Goal: Information Seeking & Learning: Learn about a topic

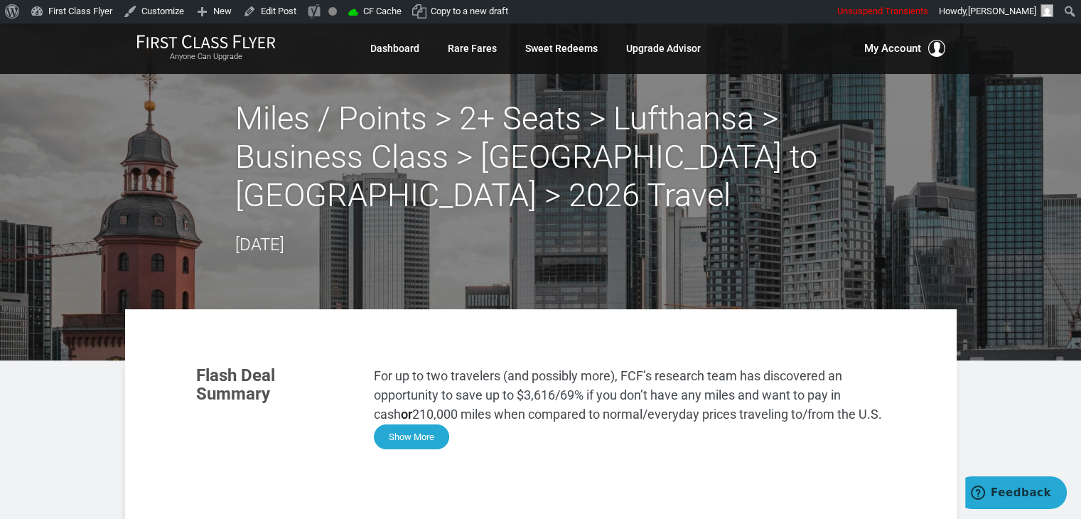
click at [401, 433] on button "Show More" at bounding box center [411, 436] width 75 height 25
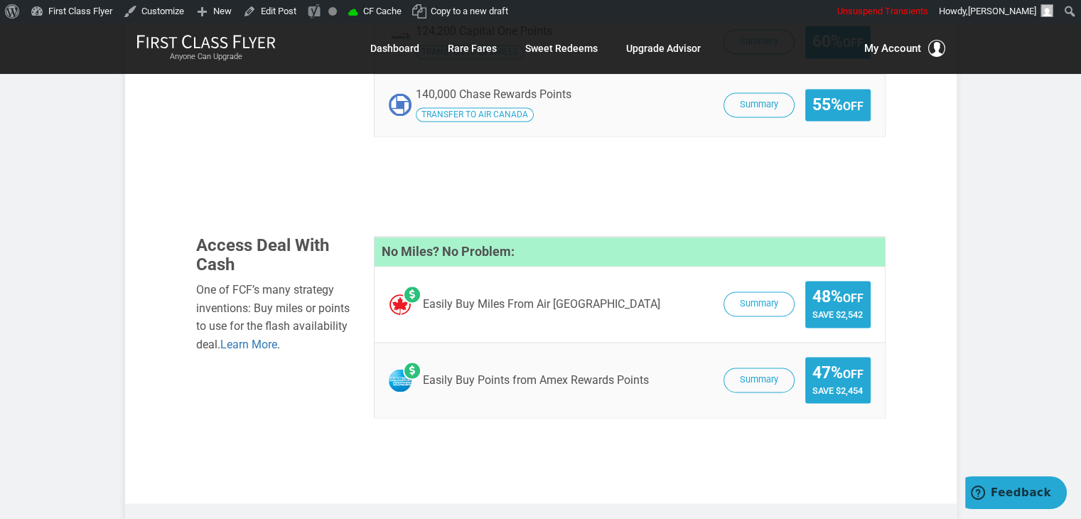
scroll to position [2071, 0]
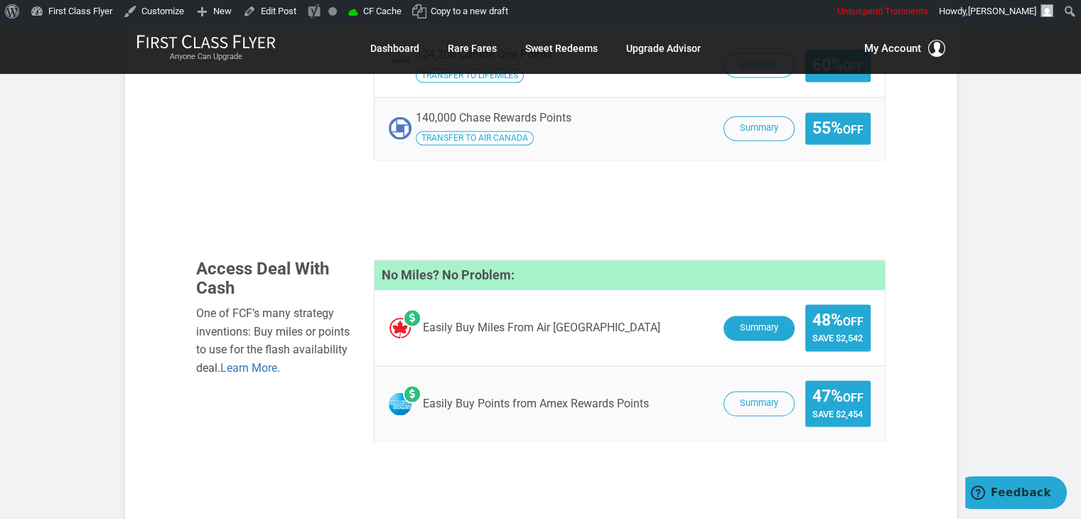
click at [762, 315] on button "Summary" at bounding box center [758, 327] width 71 height 25
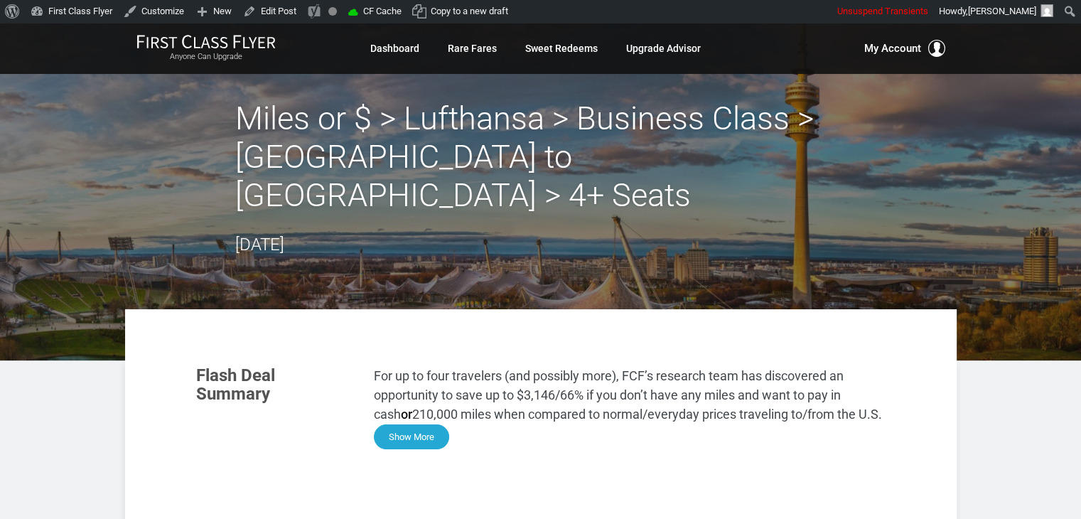
click at [426, 424] on button "Show More" at bounding box center [411, 436] width 75 height 25
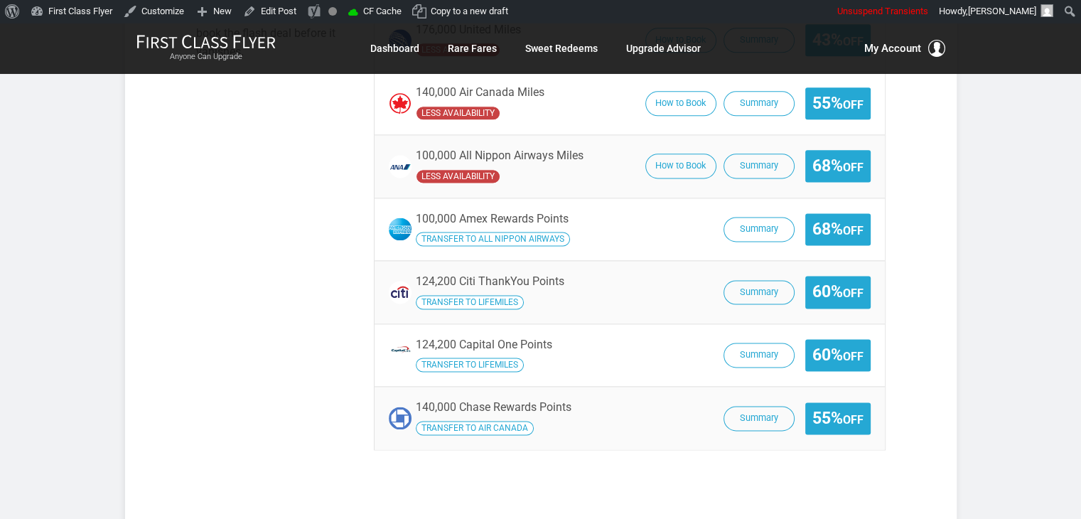
scroll to position [1988, 0]
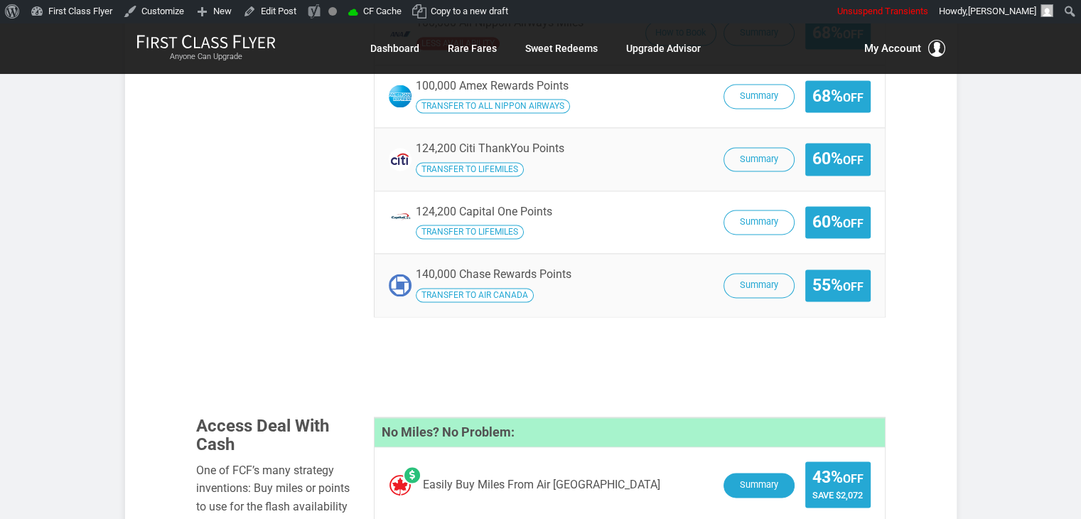
click at [740, 472] on button "Summary" at bounding box center [758, 484] width 71 height 25
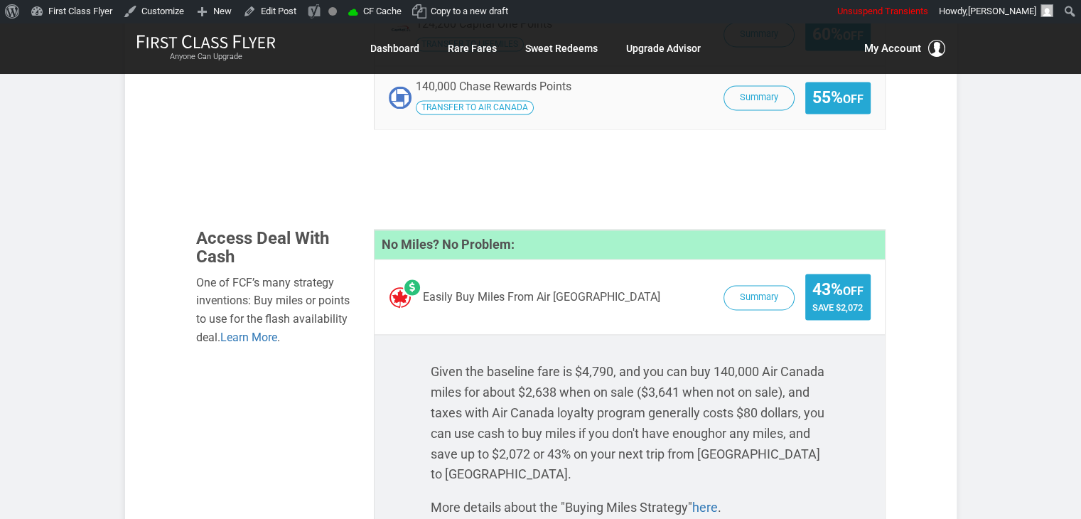
scroll to position [2180, 0]
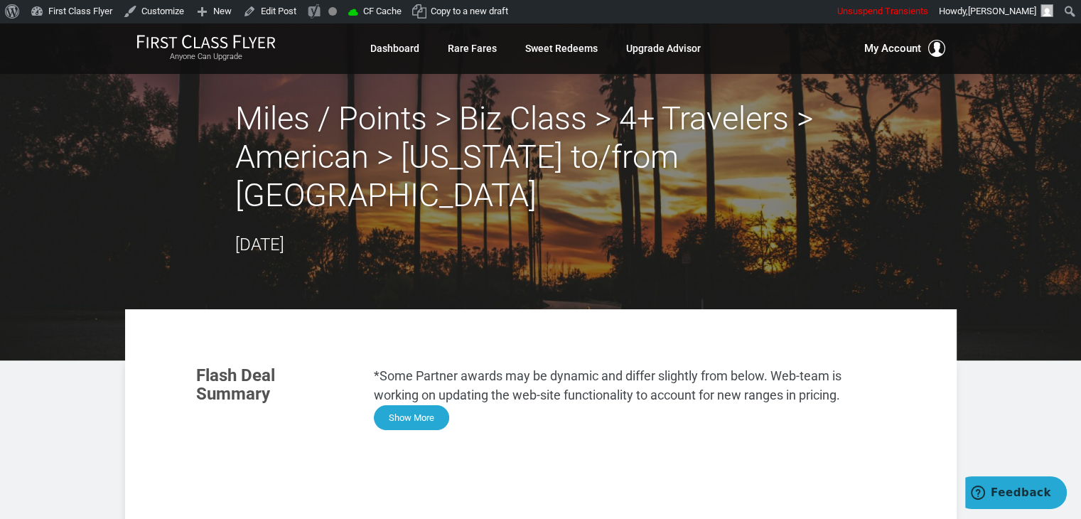
click at [404, 405] on button "Show More" at bounding box center [411, 417] width 75 height 25
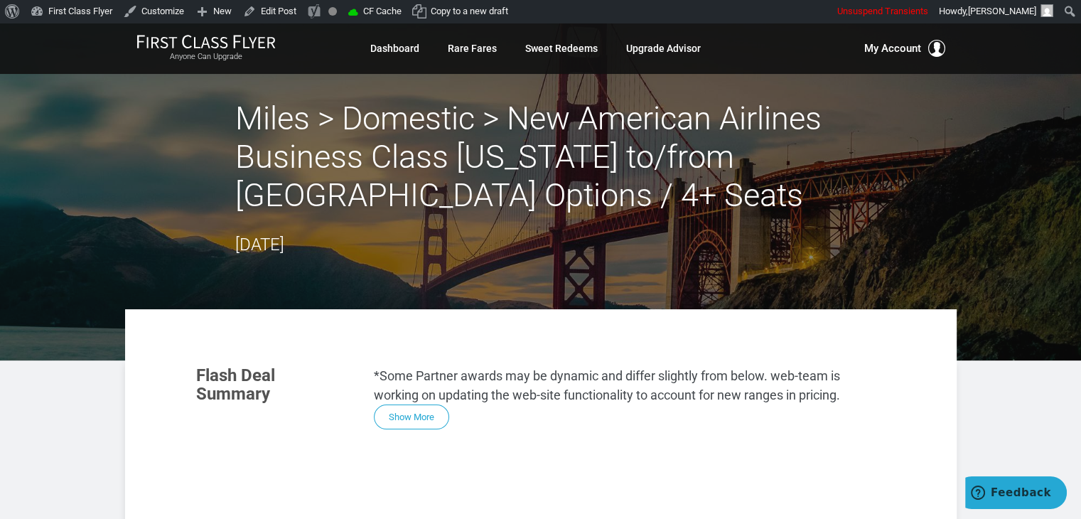
click at [413, 402] on p "*Some Partner awards may be dynamic and differ slightly from below. web-team is…" at bounding box center [630, 385] width 512 height 38
click at [416, 421] on button "Show More" at bounding box center [411, 417] width 75 height 25
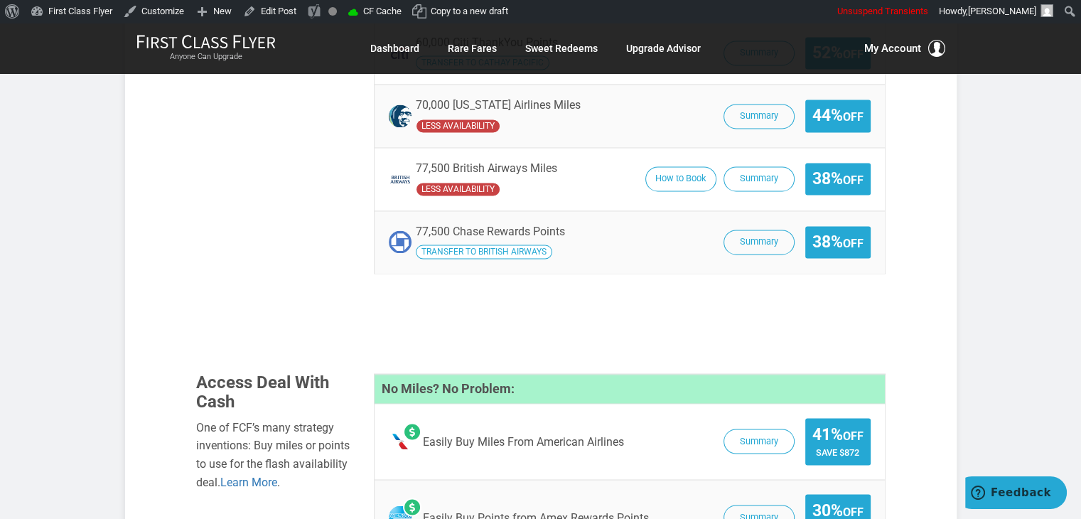
scroll to position [2342, 0]
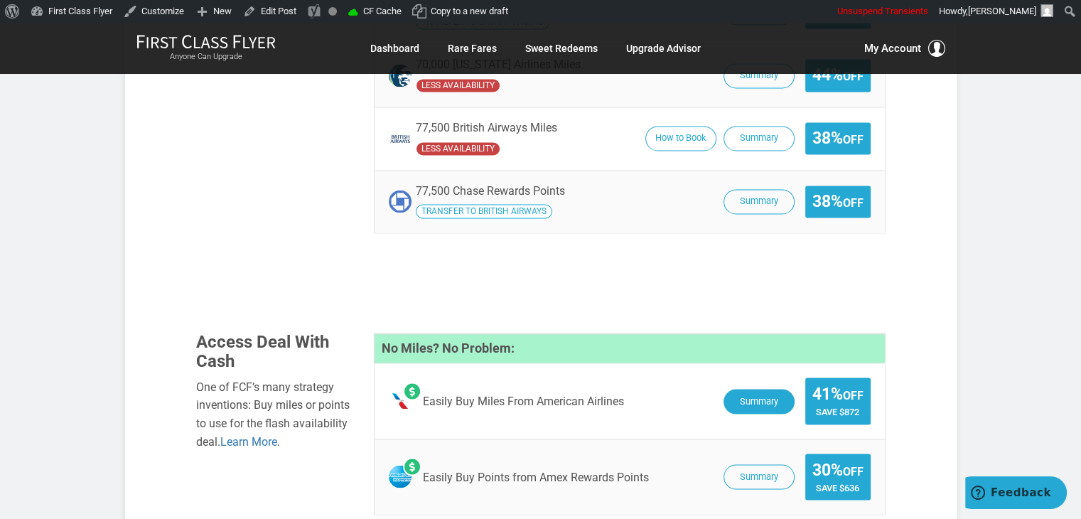
click at [740, 389] on button "Summary" at bounding box center [758, 401] width 71 height 25
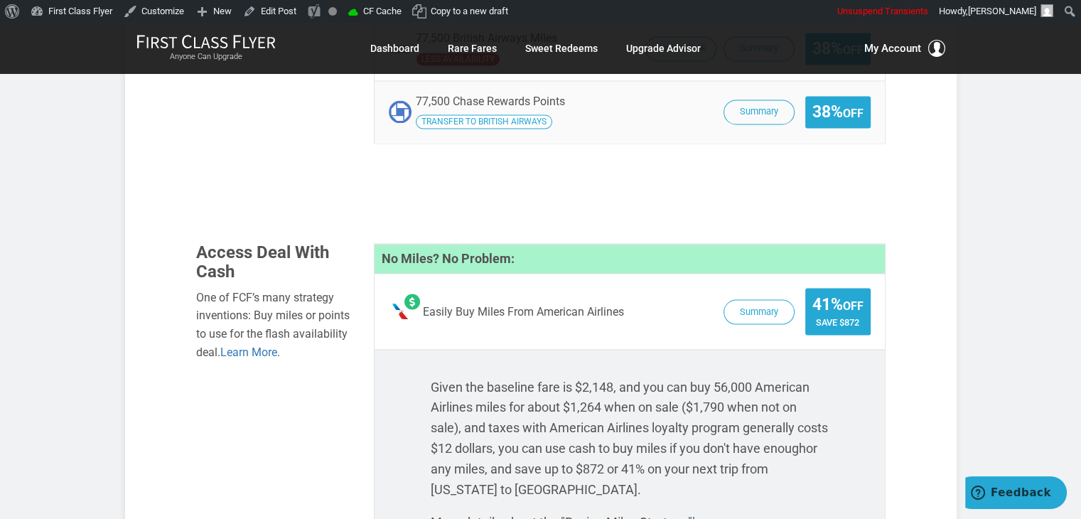
scroll to position [2416, 0]
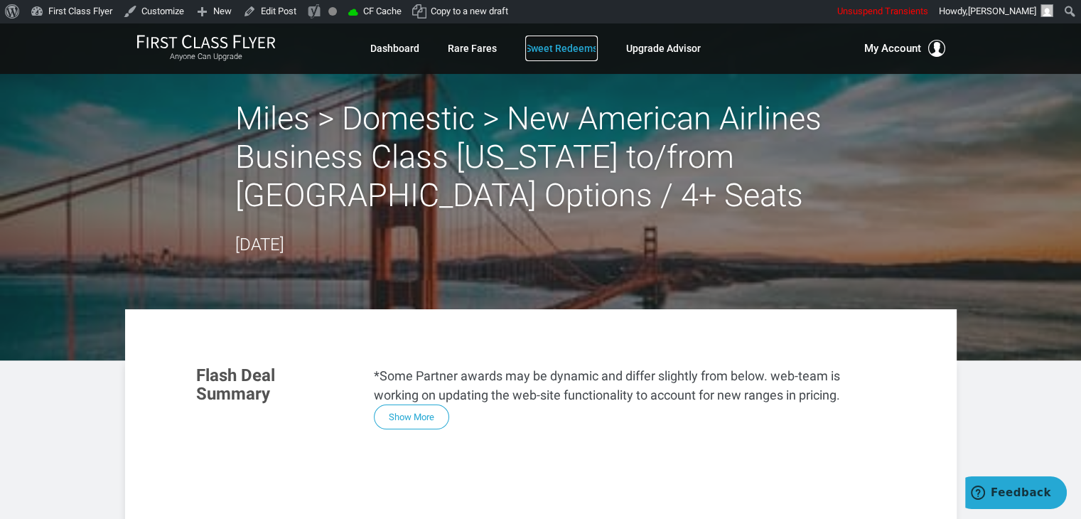
click at [548, 48] on link "Sweet Redeems" at bounding box center [561, 49] width 72 height 26
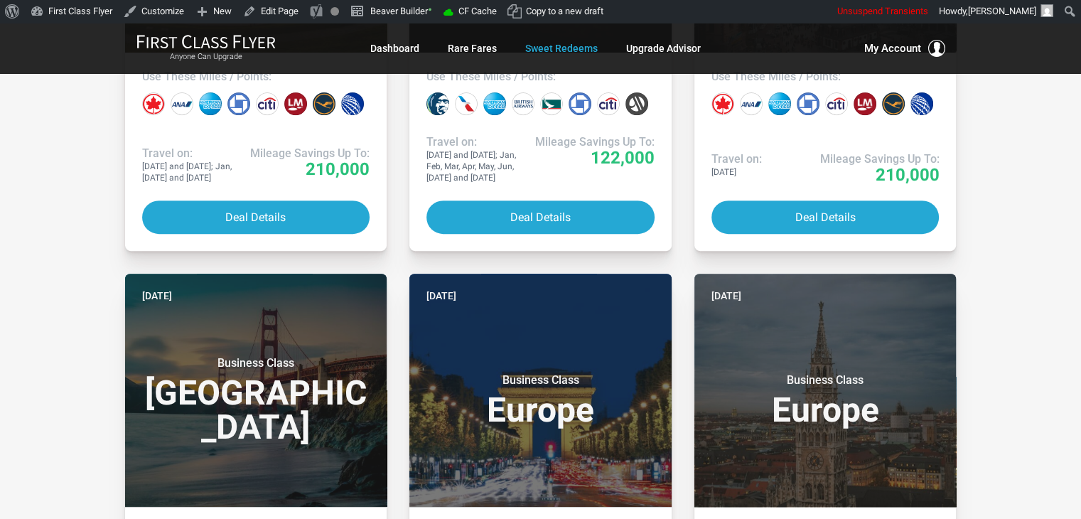
scroll to position [583, 0]
